Goal: Navigation & Orientation: Go to known website

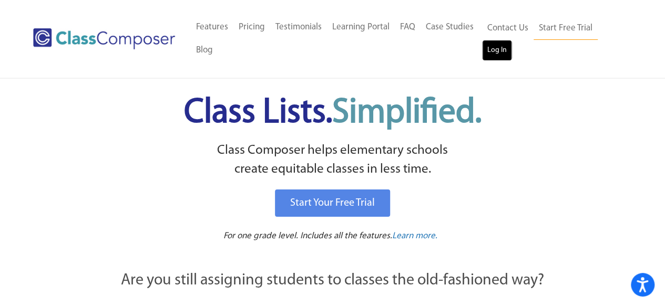
click at [489, 52] on link "Log In" at bounding box center [497, 50] width 30 height 21
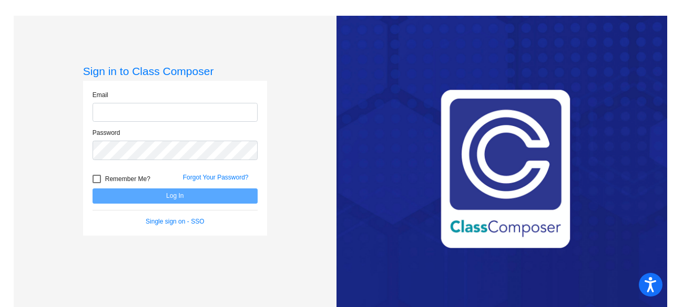
type input "thiesj@hudson.k12.oh.us"
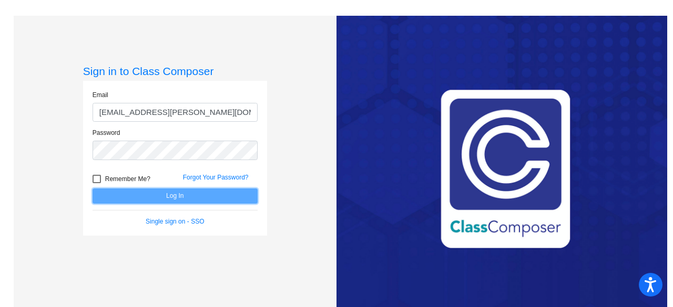
click at [169, 195] on button "Log In" at bounding box center [174, 196] width 165 height 15
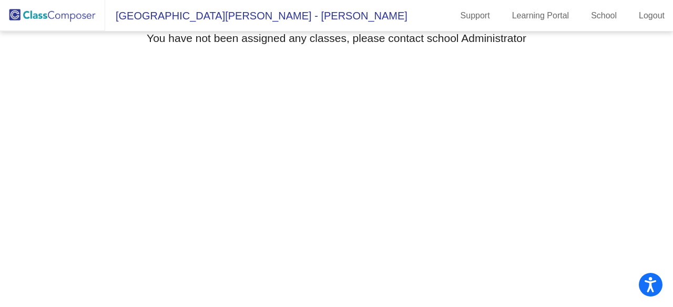
click at [127, 17] on span "East Woods Intermediate School - Jessica" at bounding box center [256, 15] width 302 height 17
click at [261, 17] on span "East Woods Intermediate School - Jessica" at bounding box center [256, 15] width 302 height 17
